Goal: Navigation & Orientation: Find specific page/section

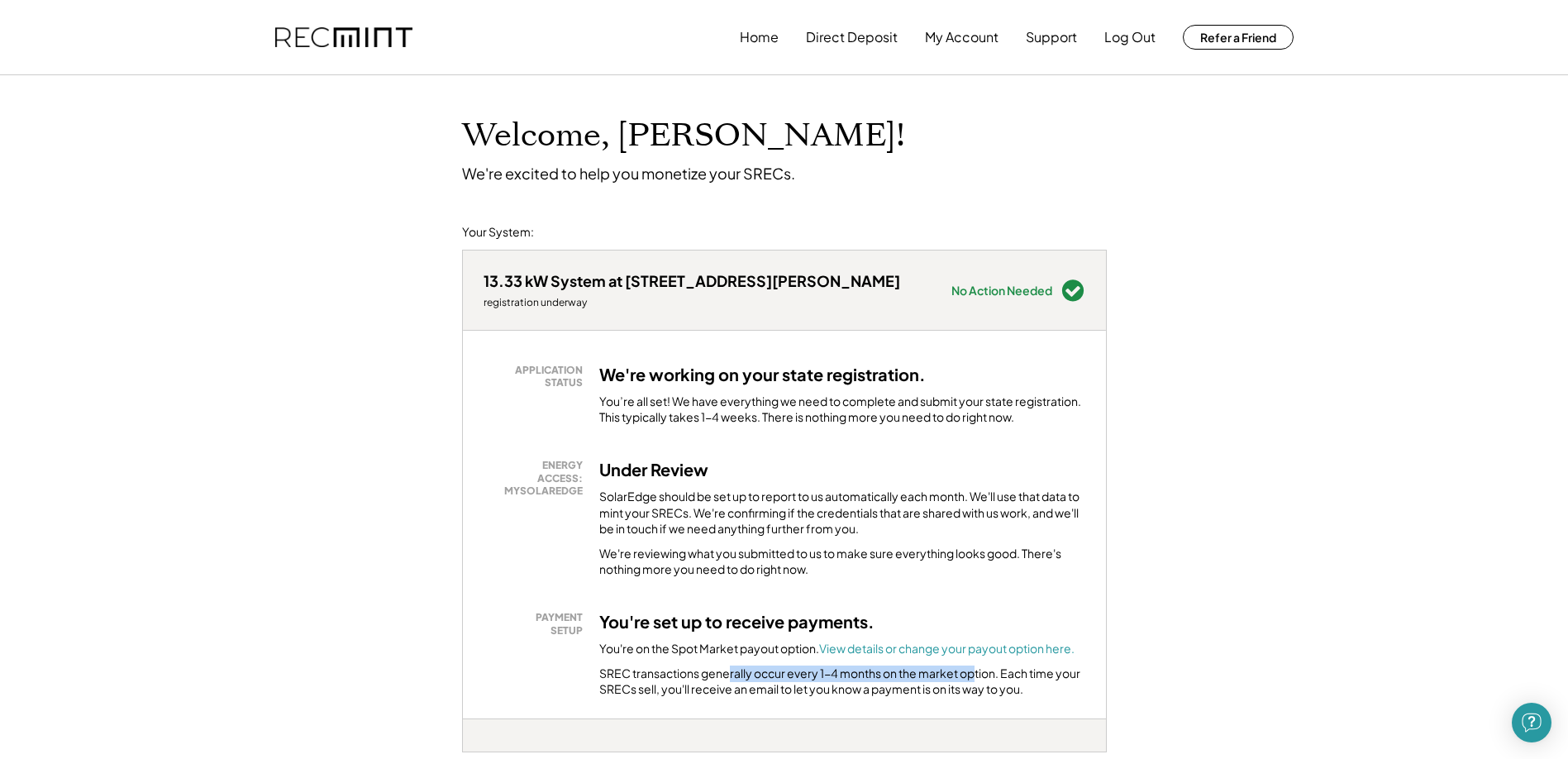
drag, startPoint x: 743, startPoint y: 671, endPoint x: 973, endPoint y: 678, distance: 230.1
click at [973, 678] on div "SREC transactions generally occur every 1-4 months on the market option. Each t…" at bounding box center [842, 681] width 486 height 32
click at [796, 489] on div "SolarEdge should be set up to report to us automatically each month. We'll use …" at bounding box center [842, 512] width 486 height 49
click at [949, 37] on button "My Account" at bounding box center [962, 37] width 74 height 33
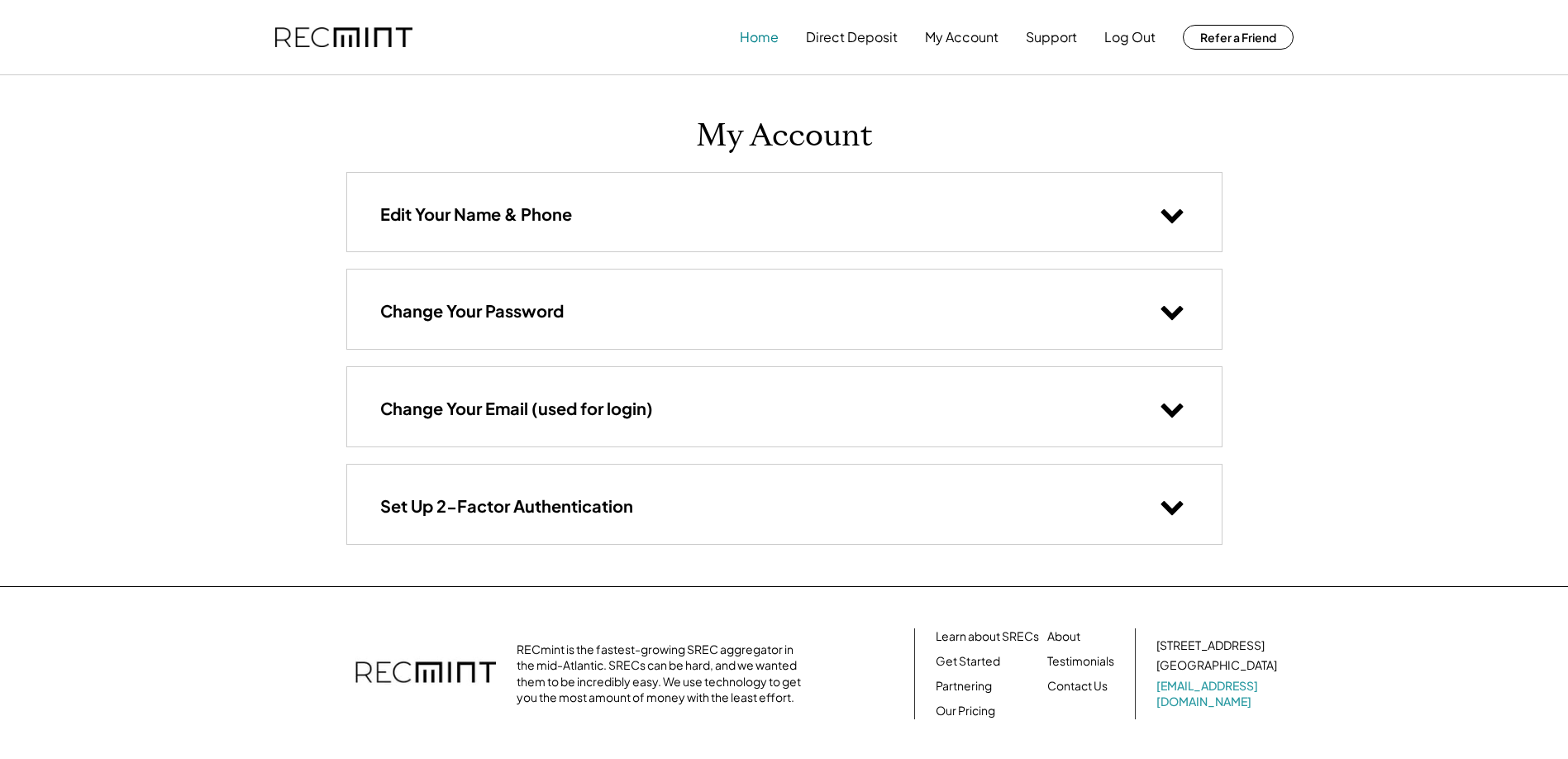
click at [762, 38] on button "Home" at bounding box center [759, 37] width 39 height 33
